Goal: Task Accomplishment & Management: Use online tool/utility

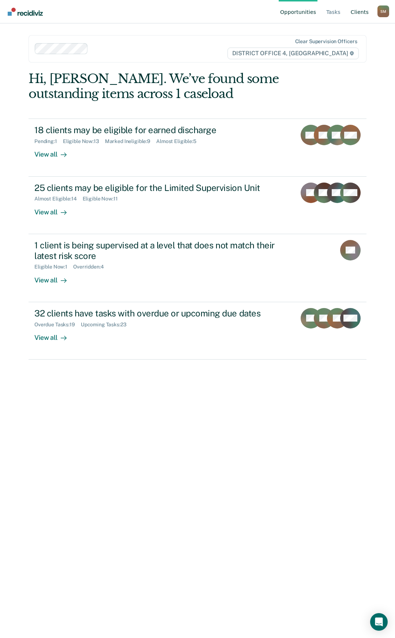
click at [359, 12] on link "Client s" at bounding box center [360, 11] width 21 height 23
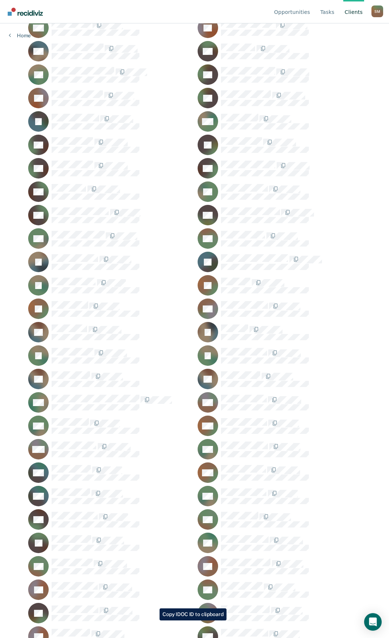
scroll to position [438, 0]
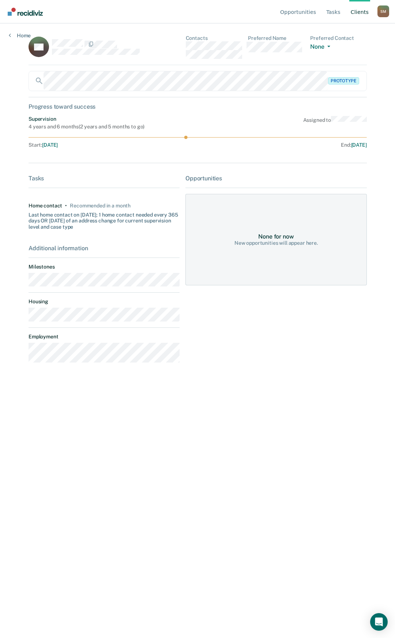
click at [366, 13] on link "Client s" at bounding box center [360, 11] width 21 height 23
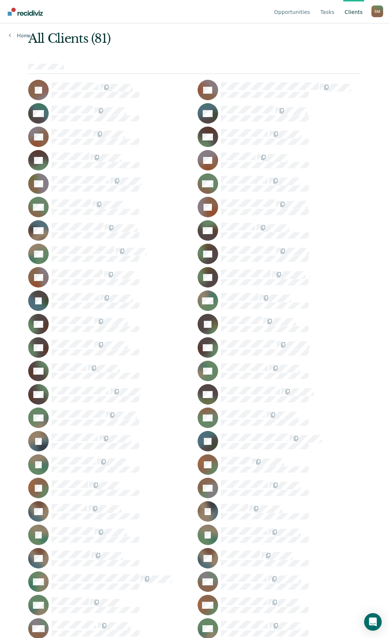
scroll to position [36, 0]
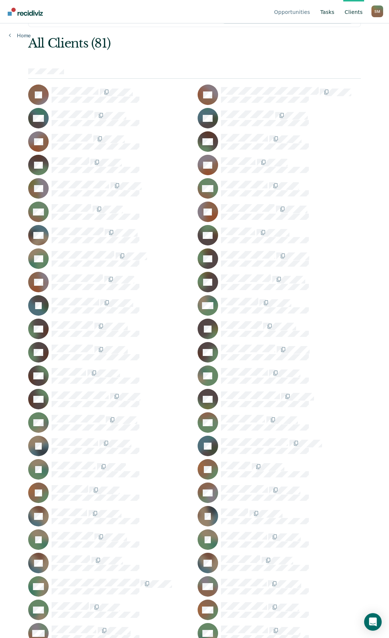
click at [329, 11] on link "Tasks" at bounding box center [327, 11] width 17 height 23
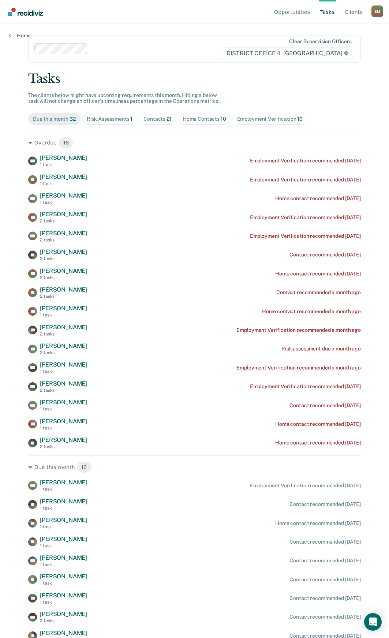
click at [155, 118] on div "Contacts 21" at bounding box center [158, 119] width 28 height 6
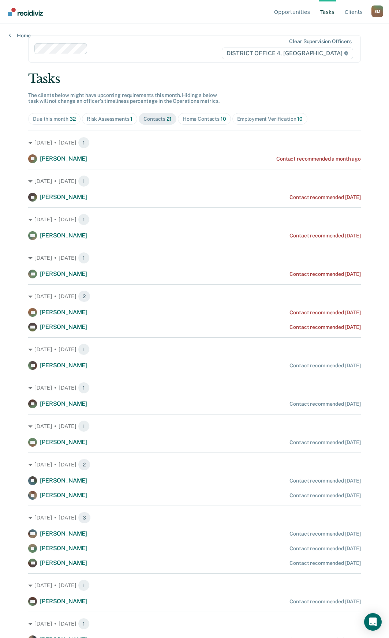
click at [195, 118] on div "Home Contacts 10" at bounding box center [205, 119] width 44 height 6
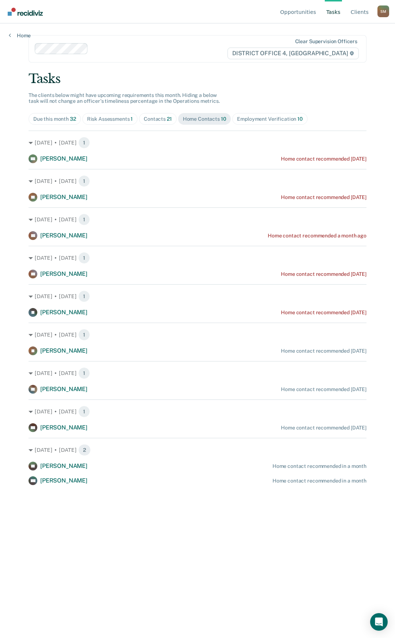
click at [148, 119] on div "Contacts 21" at bounding box center [158, 119] width 28 height 6
